Goal: Navigation & Orientation: Find specific page/section

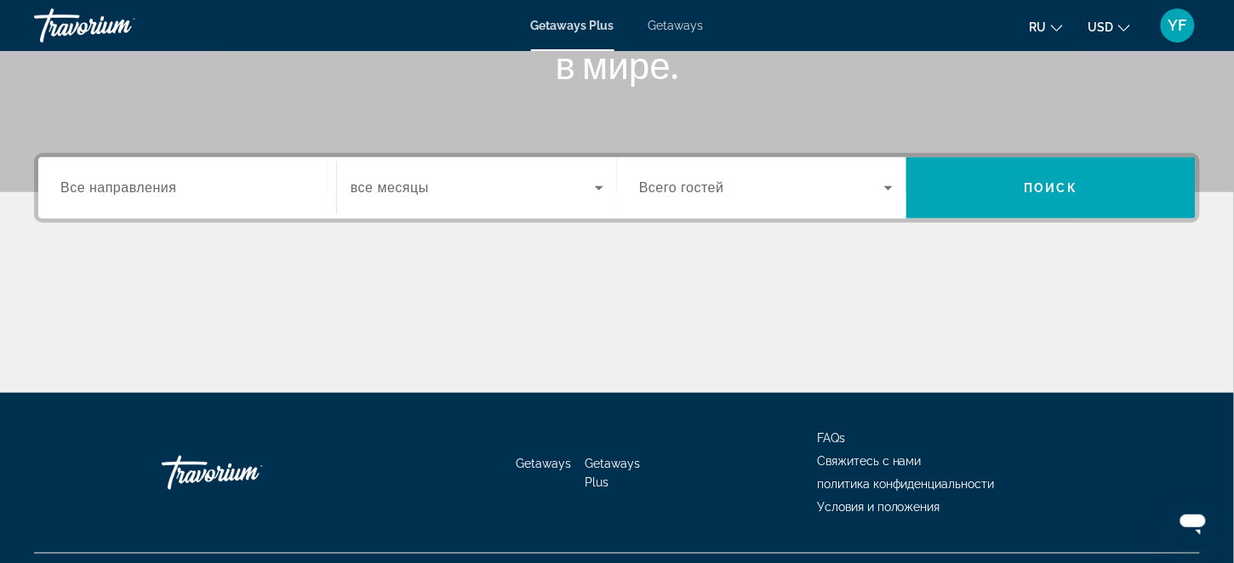
click at [1007, 302] on div "Main content" at bounding box center [617, 329] width 1166 height 128
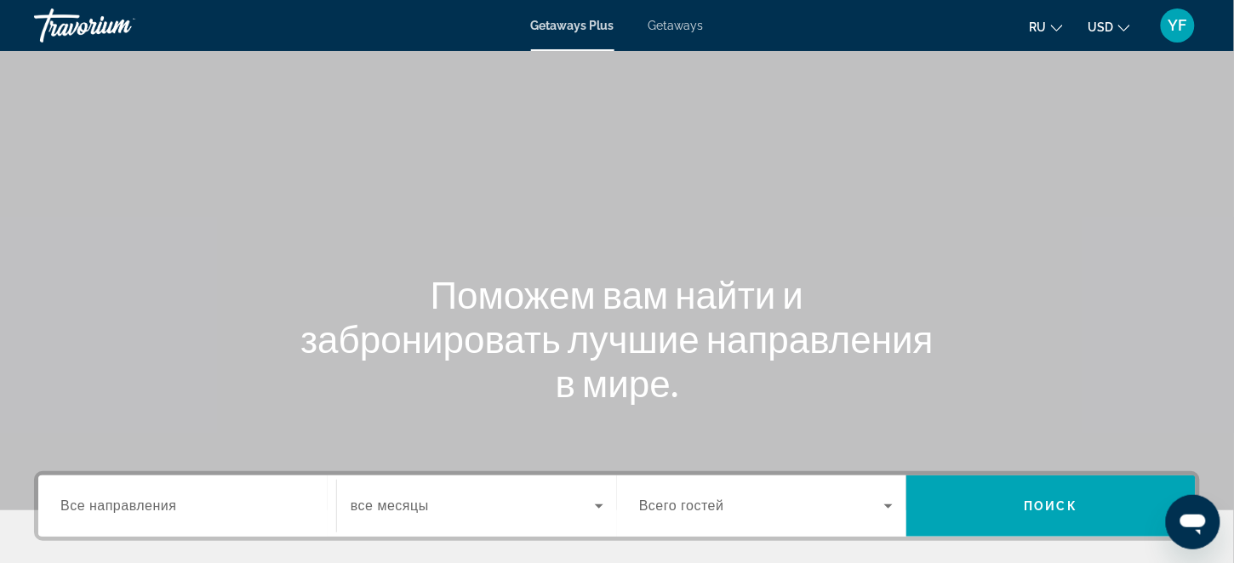
drag, startPoint x: 1034, startPoint y: 283, endPoint x: 1047, endPoint y: 233, distance: 52.0
click at [1036, 278] on div "Поможем вам найти и забронировать лучшие направления в мире." at bounding box center [617, 338] width 1234 height 133
drag, startPoint x: 1064, startPoint y: 149, endPoint x: 688, endPoint y: 23, distance: 396.6
click at [688, 23] on span "Getaways" at bounding box center [675, 26] width 55 height 14
drag, startPoint x: 581, startPoint y: 199, endPoint x: 547, endPoint y: 191, distance: 35.1
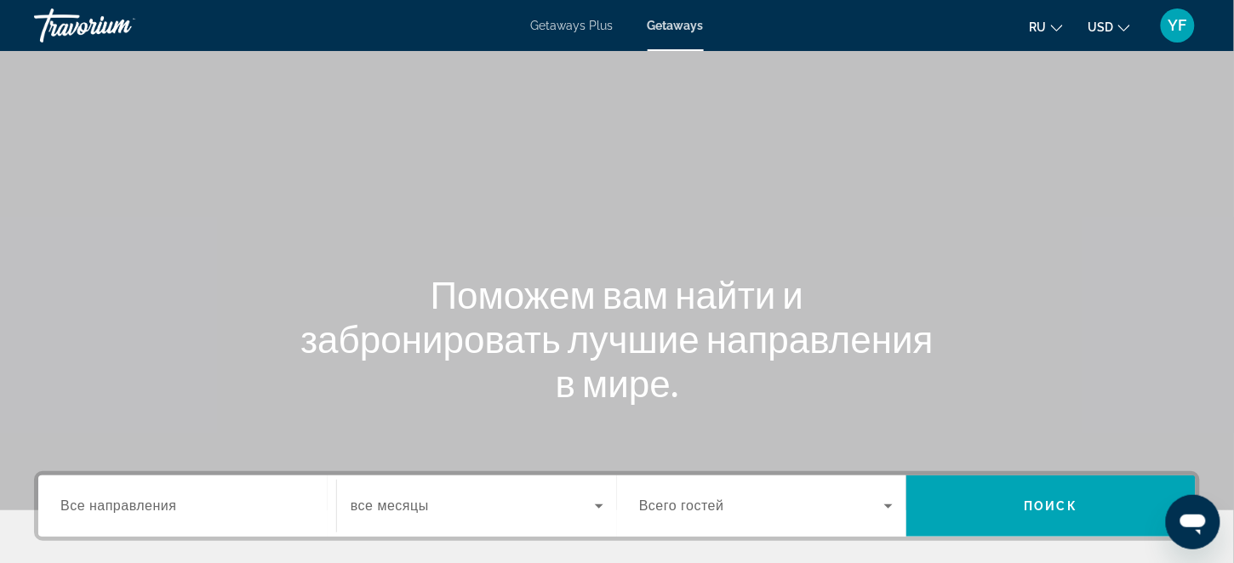
click at [547, 191] on div "Main content" at bounding box center [617, 255] width 1234 height 511
click at [988, 77] on div "Main content" at bounding box center [617, 255] width 1234 height 511
click at [682, 29] on span "Getaways" at bounding box center [675, 26] width 55 height 14
click at [575, 28] on span "Getaways Plus" at bounding box center [572, 26] width 83 height 14
click at [962, 26] on div "ru English Español Français Italiano Português русский USD USD ($) MXN (Mex$) C…" at bounding box center [961, 26] width 480 height 36
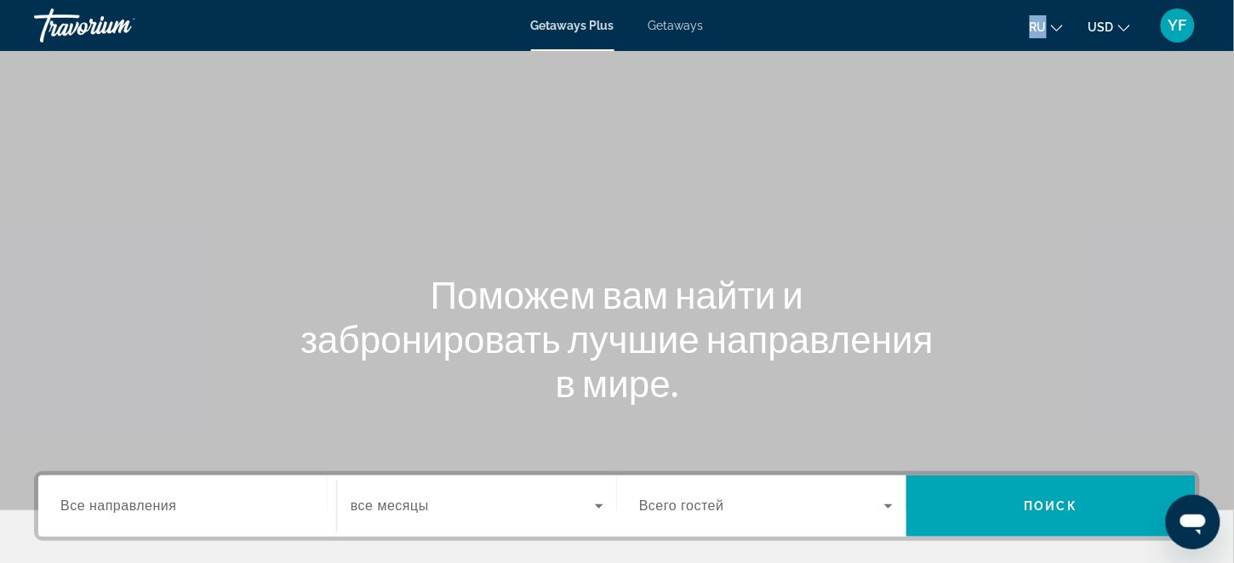
click at [962, 26] on div "ru English Español Français Italiano Português русский USD USD ($) MXN (Mex$) C…" at bounding box center [961, 26] width 480 height 36
